Goal: Transaction & Acquisition: Download file/media

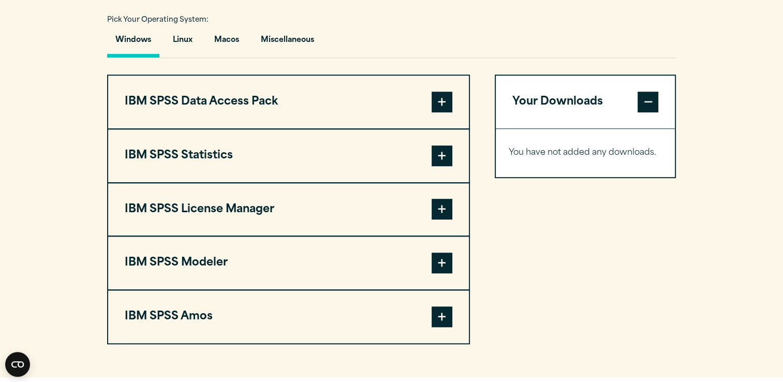
scroll to position [776, 0]
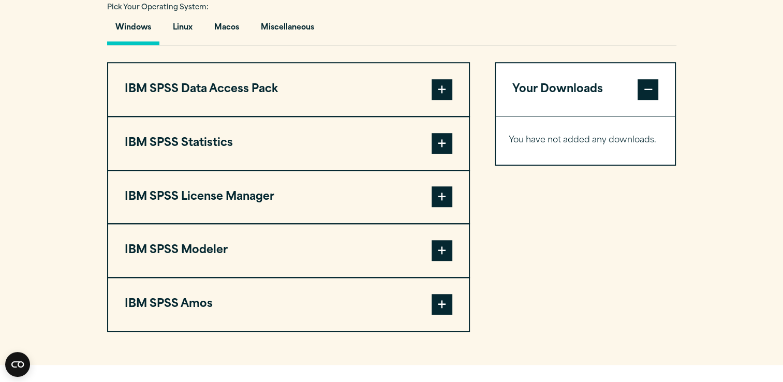
click at [437, 138] on span at bounding box center [441, 143] width 21 height 21
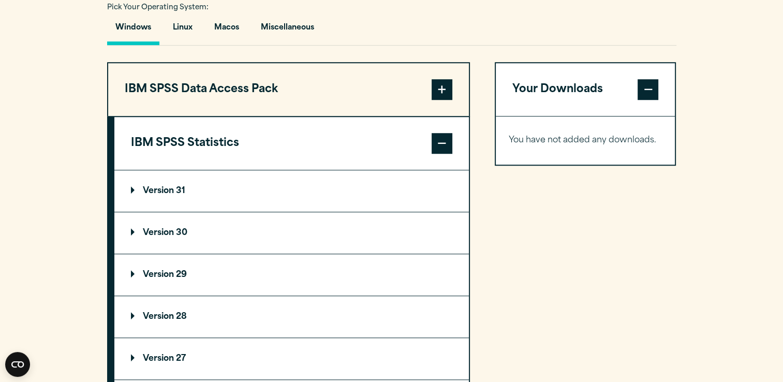
click at [339, 232] on summary "Version 30" at bounding box center [291, 232] width 354 height 41
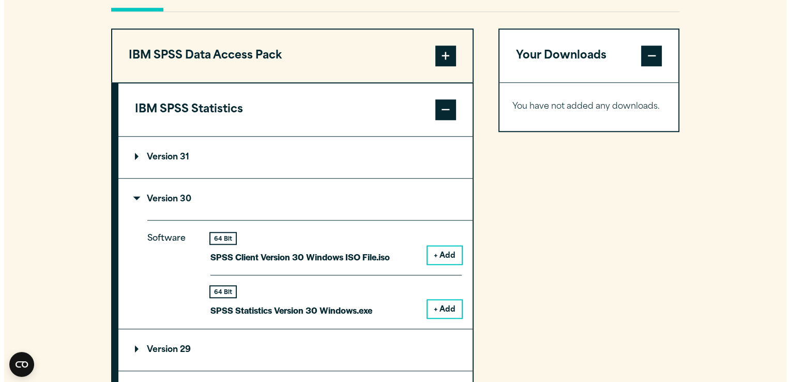
scroll to position [828, 0]
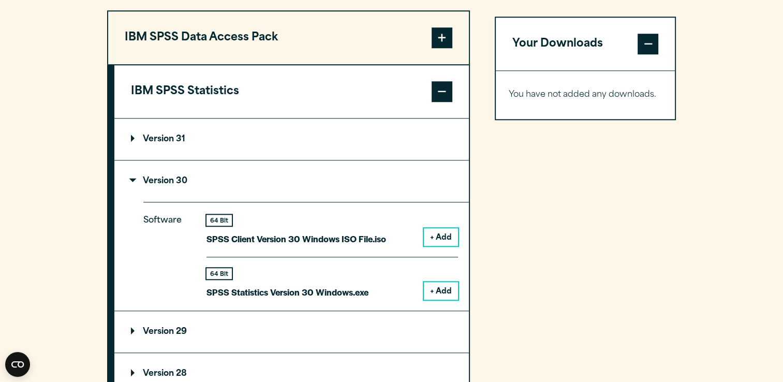
click at [443, 291] on button "+ Add" at bounding box center [441, 291] width 34 height 18
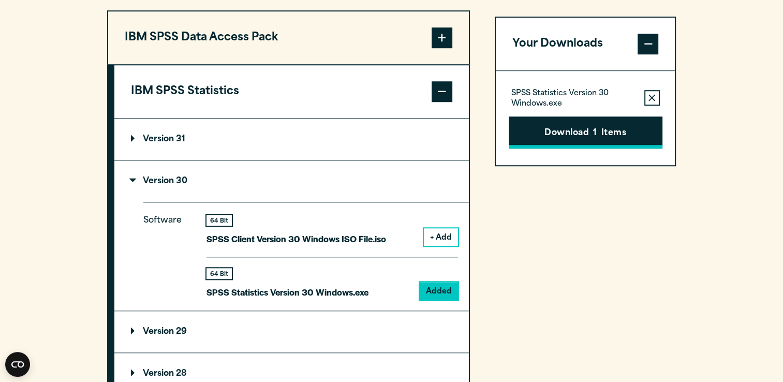
click at [554, 138] on button "Download 1 Items" at bounding box center [585, 132] width 154 height 32
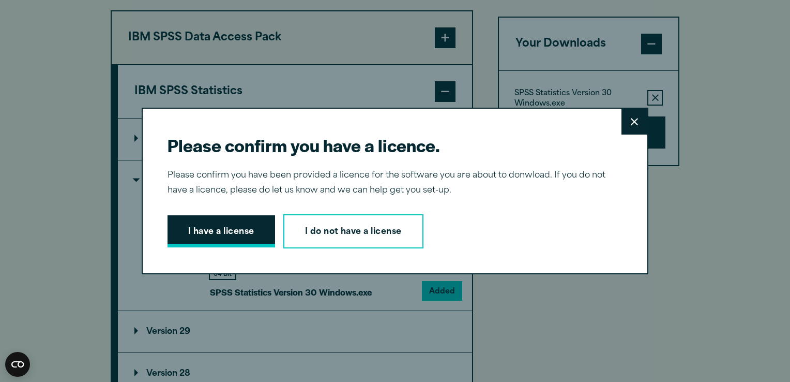
click at [231, 227] on button "I have a license" at bounding box center [222, 231] width 108 height 32
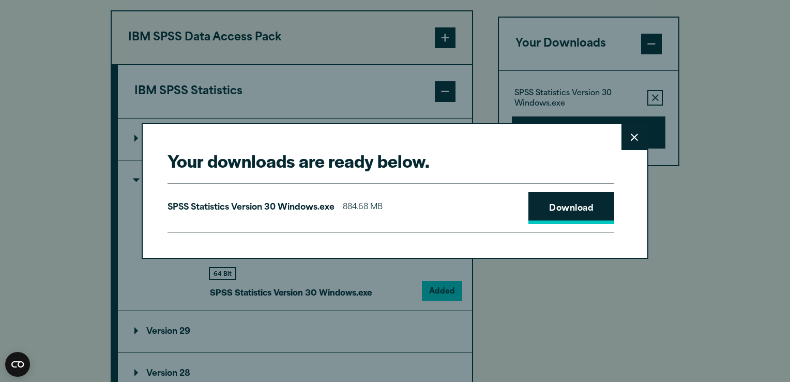
click at [549, 210] on link "Download" at bounding box center [572, 208] width 86 height 32
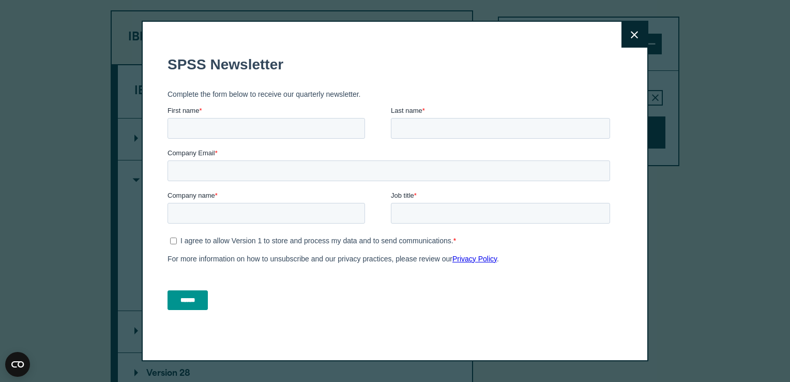
click at [676, 139] on div "Close" at bounding box center [395, 191] width 790 height 382
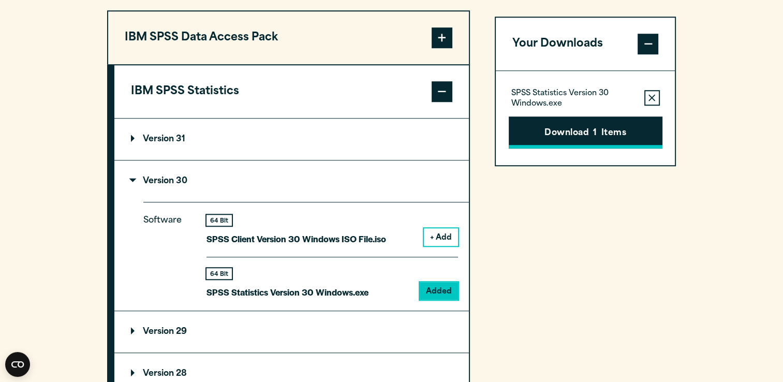
click at [604, 137] on button "Download 1 Items" at bounding box center [585, 132] width 154 height 32
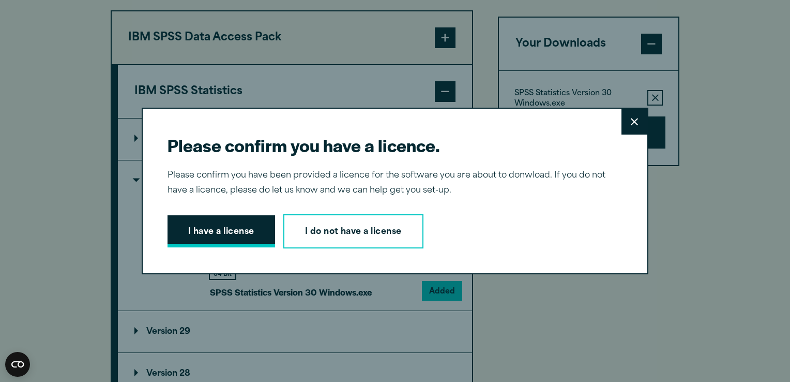
click at [216, 233] on button "I have a license" at bounding box center [222, 231] width 108 height 32
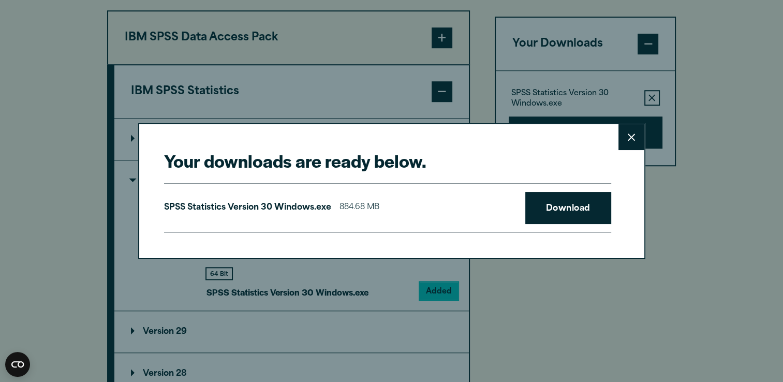
click at [630, 141] on icon at bounding box center [630, 137] width 7 height 8
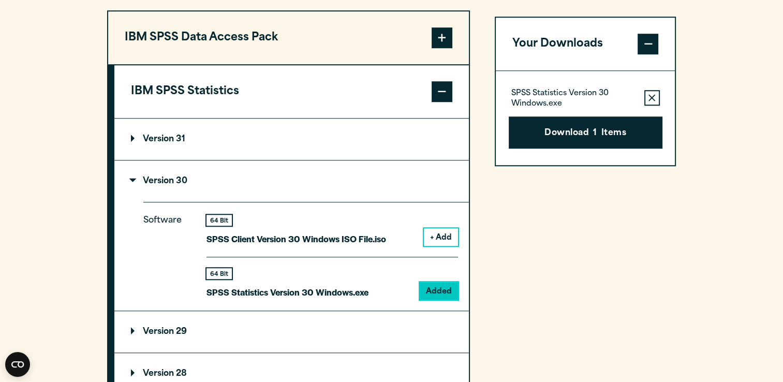
click at [586, 146] on div "Your downloads are ready below. Close SPSS Statistics Version 30 Windows.exe 88…" at bounding box center [391, 191] width 783 height 382
click at [586, 136] on button "Download 1 Items" at bounding box center [585, 132] width 154 height 32
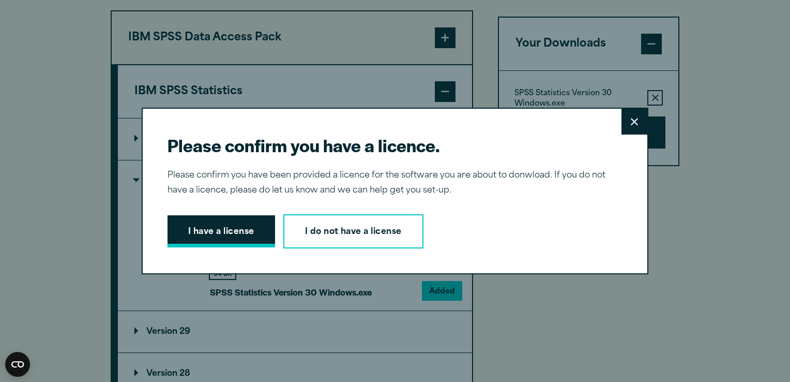
click at [216, 232] on button "I have a license" at bounding box center [222, 231] width 108 height 32
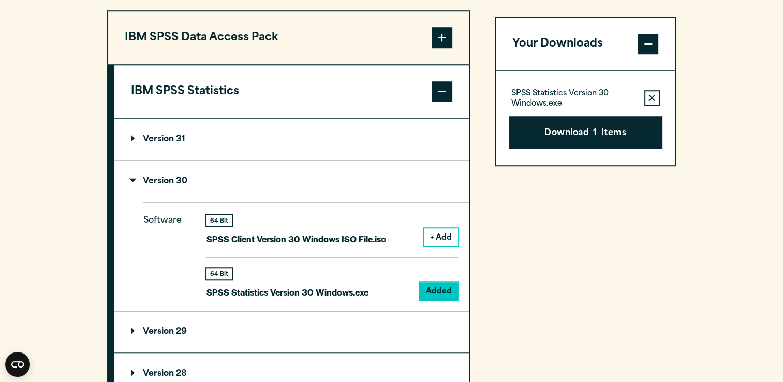
click at [571, 131] on button "Download 1 Items" at bounding box center [585, 132] width 154 height 32
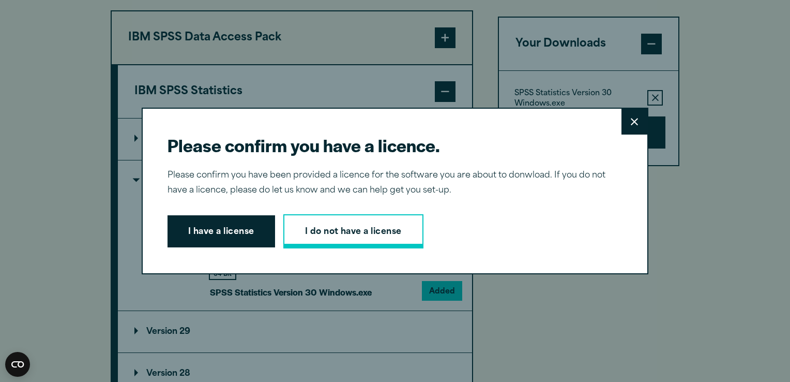
click at [377, 241] on link "I do not have a license" at bounding box center [353, 231] width 140 height 34
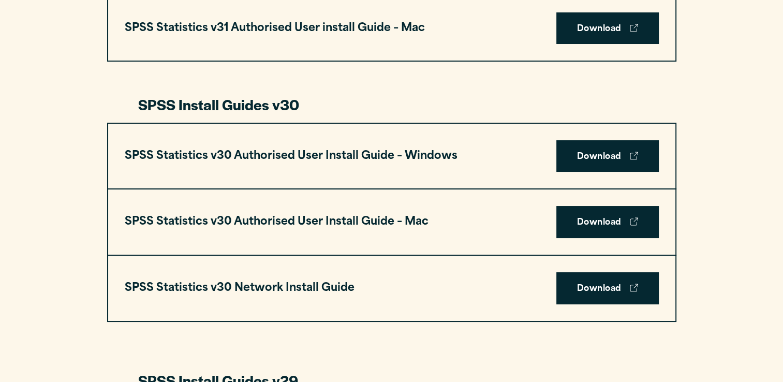
scroll to position [517, 0]
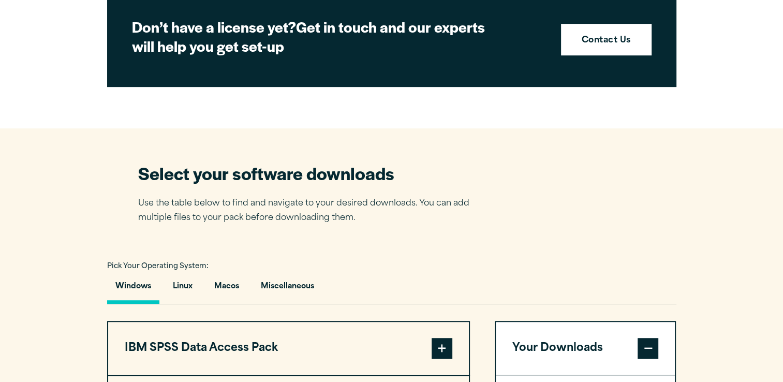
scroll to position [724, 0]
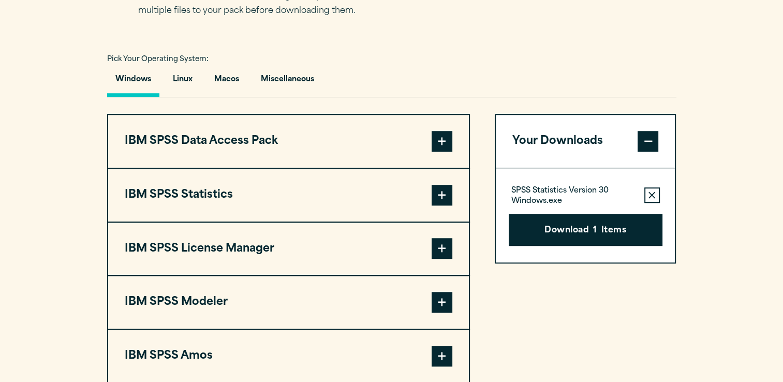
click at [437, 200] on span at bounding box center [441, 195] width 21 height 21
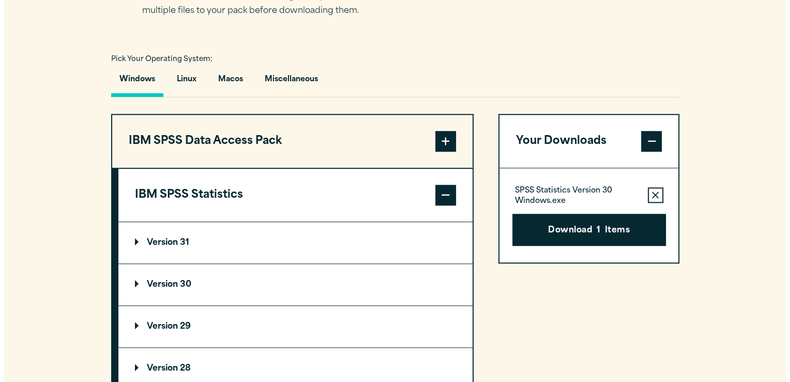
scroll to position [828, 0]
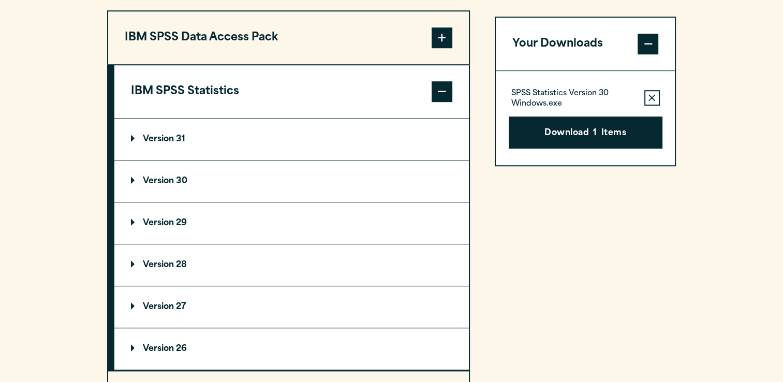
click at [414, 102] on button "IBM SPSS Statistics" at bounding box center [291, 91] width 354 height 53
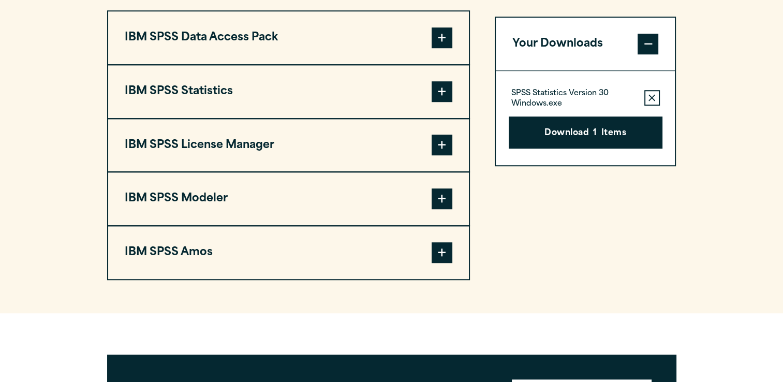
click at [428, 86] on button "IBM SPSS Statistics" at bounding box center [288, 91] width 361 height 53
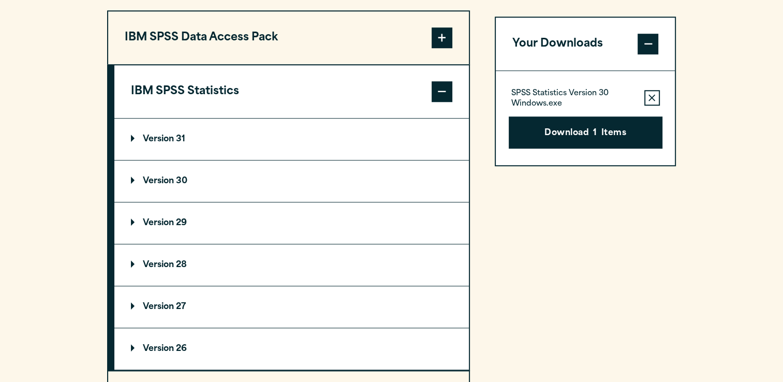
click at [322, 181] on summary "Version 30" at bounding box center [291, 180] width 354 height 41
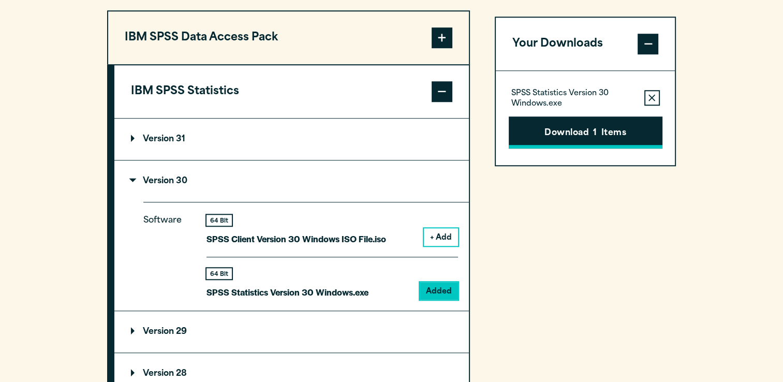
click at [582, 129] on button "Download 1 Items" at bounding box center [585, 132] width 154 height 32
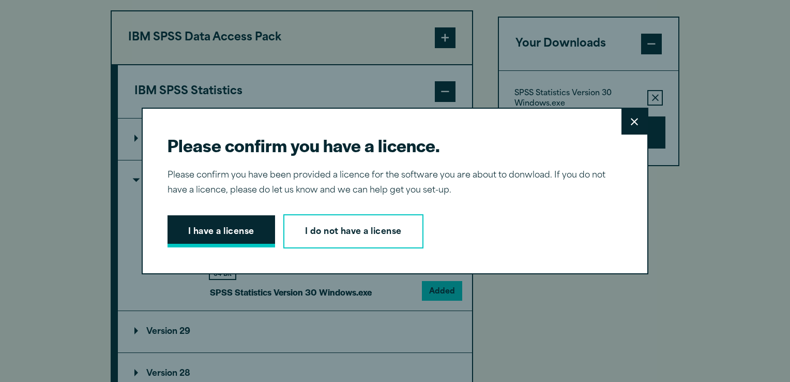
click at [230, 229] on button "I have a license" at bounding box center [222, 231] width 108 height 32
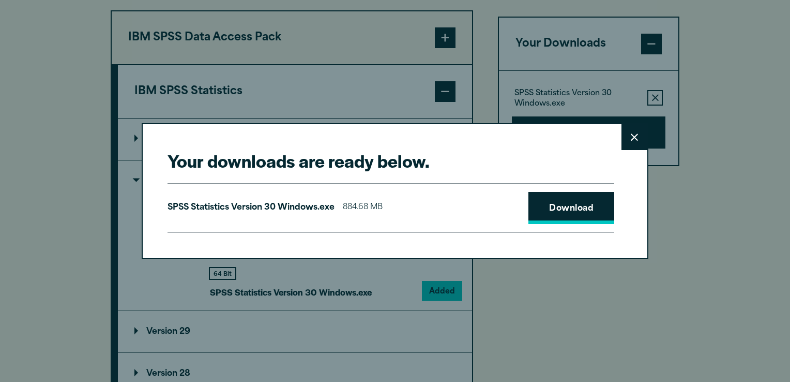
click at [547, 206] on link "Download" at bounding box center [572, 208] width 86 height 32
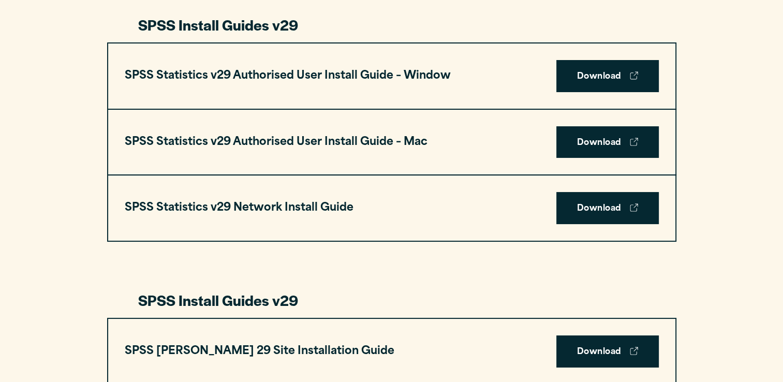
scroll to position [1034, 0]
